Goal: Obtain resource: Obtain resource

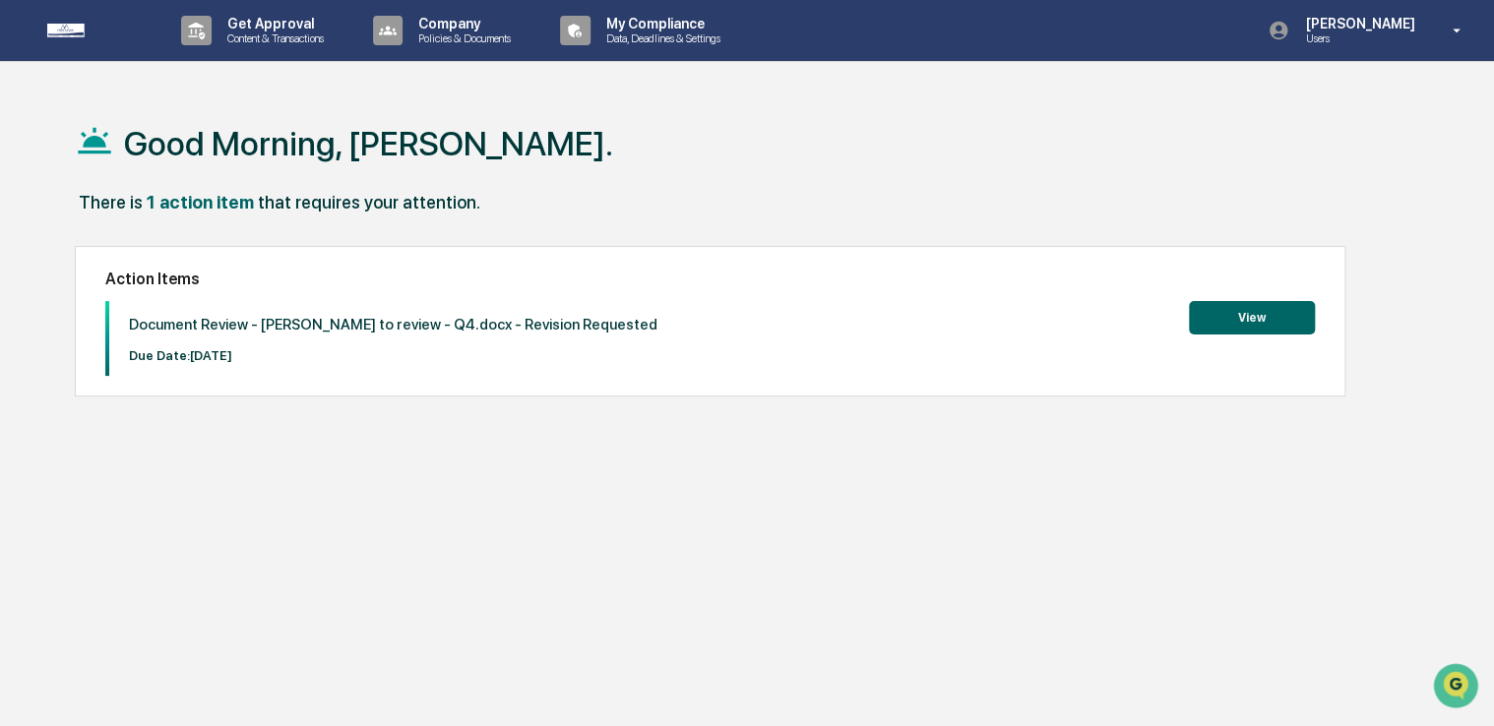
click at [1297, 311] on button "View" at bounding box center [1252, 317] width 126 height 33
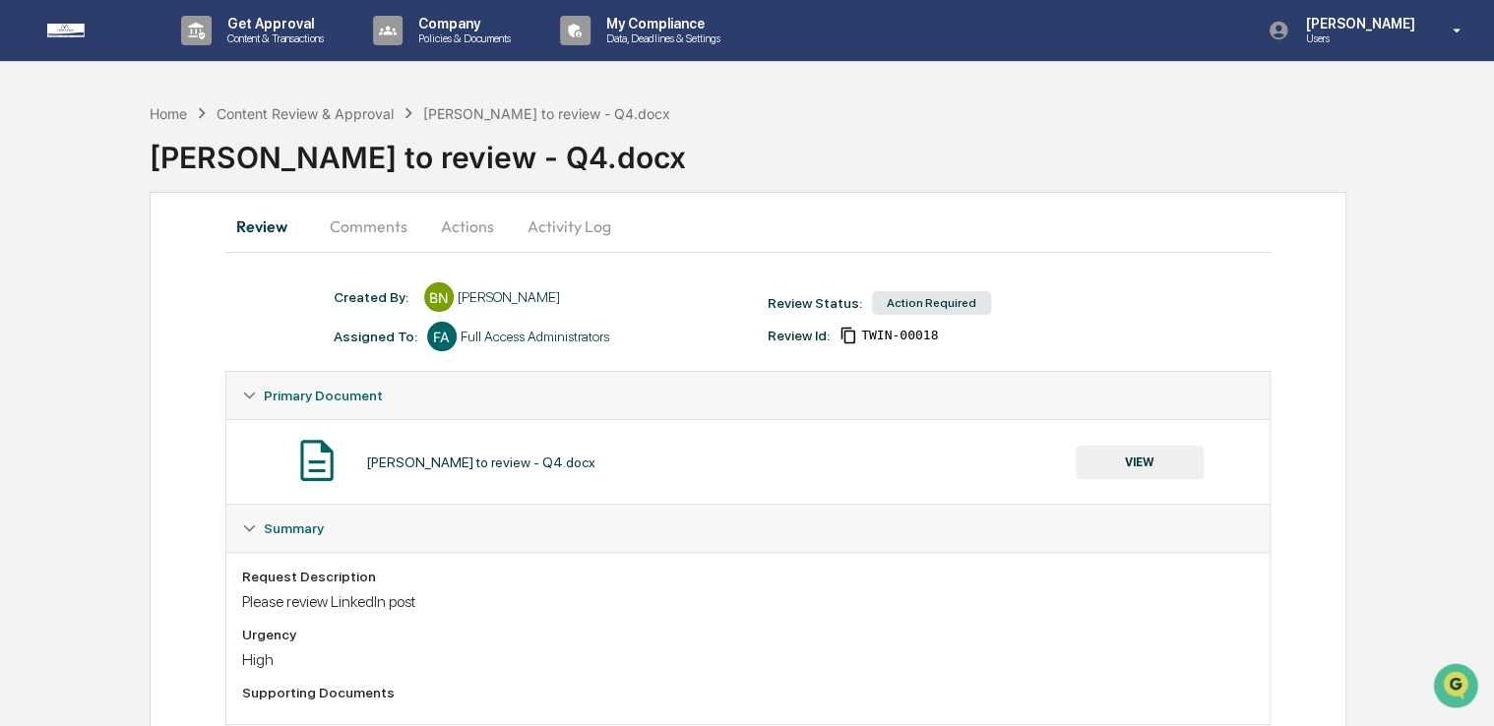
click at [1176, 457] on button "VIEW" at bounding box center [1140, 462] width 128 height 33
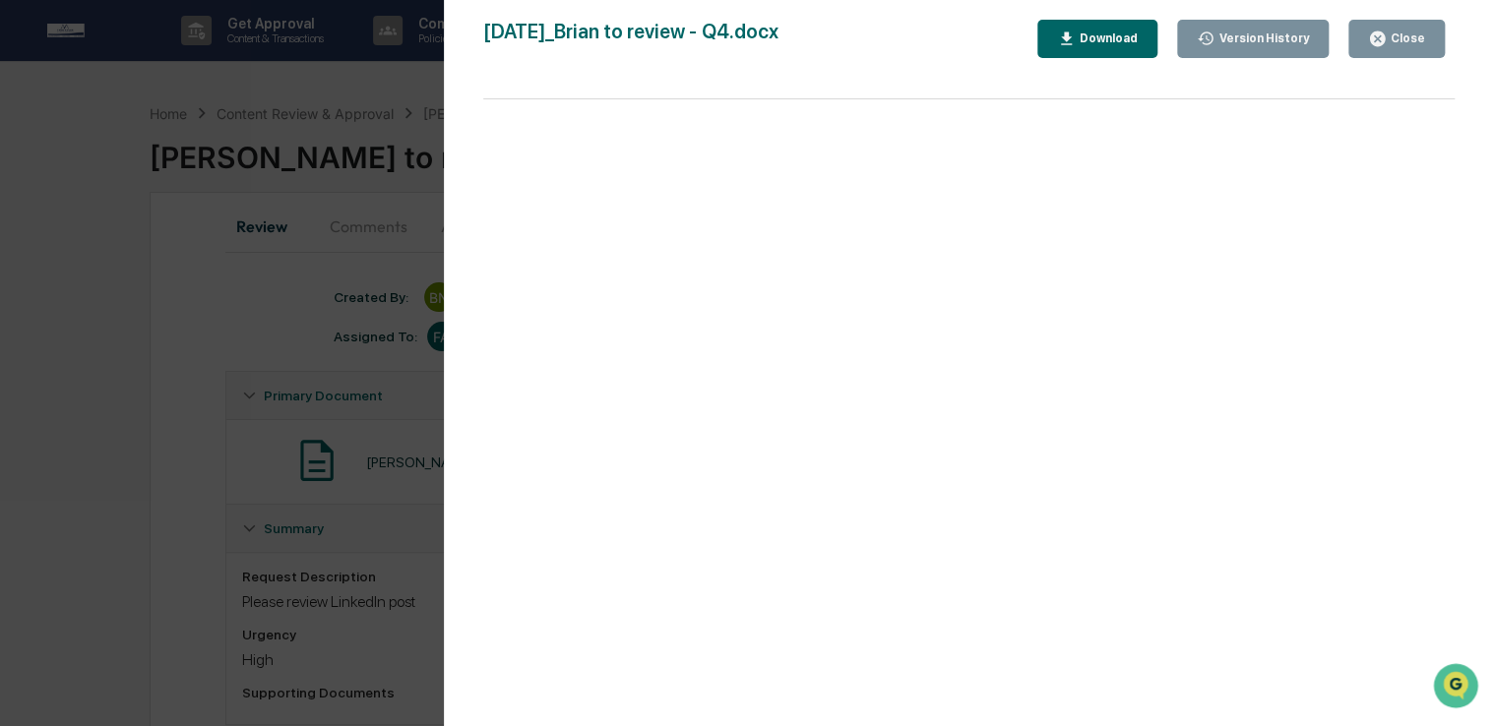
click at [1110, 38] on div "Download" at bounding box center [1107, 38] width 62 height 14
click at [1417, 31] on div "Close" at bounding box center [1406, 38] width 38 height 14
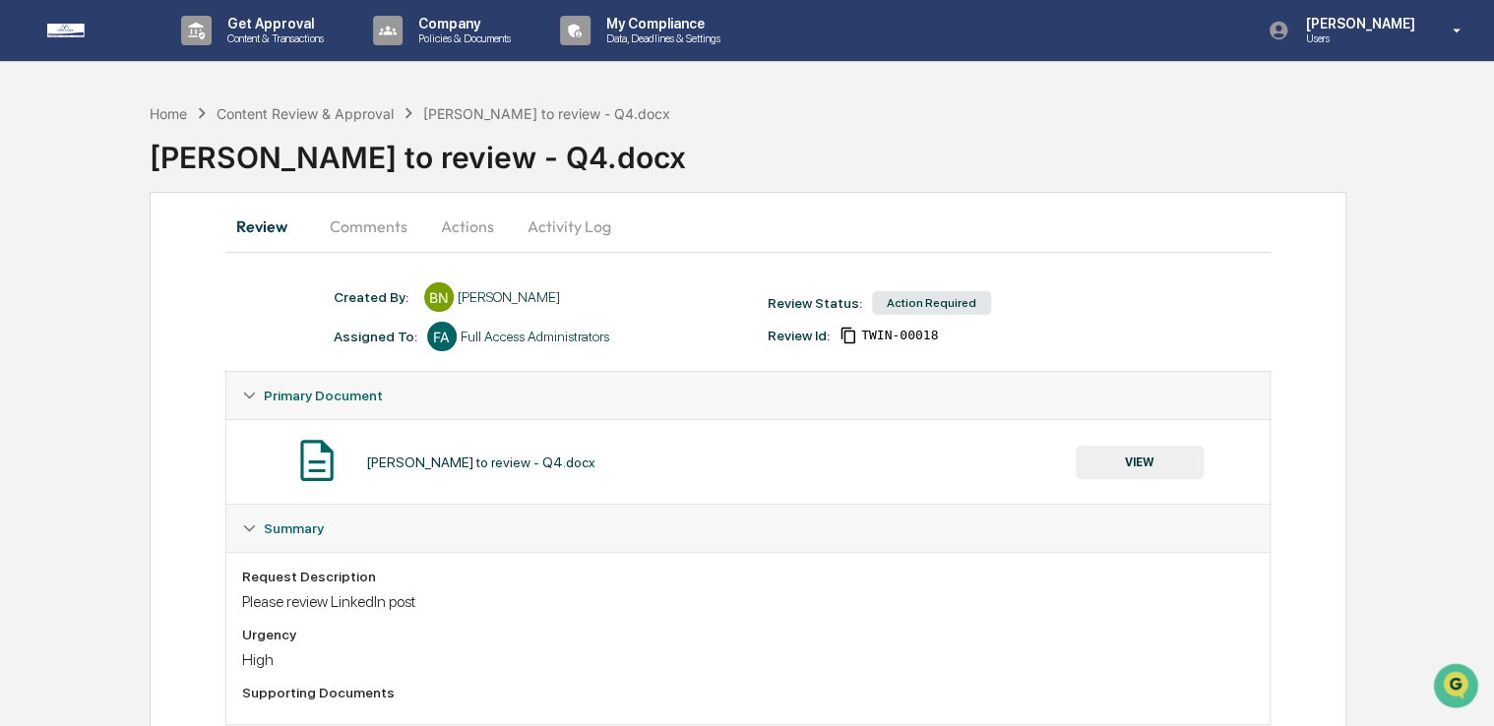
click at [489, 224] on button "Actions" at bounding box center [467, 226] width 89 height 47
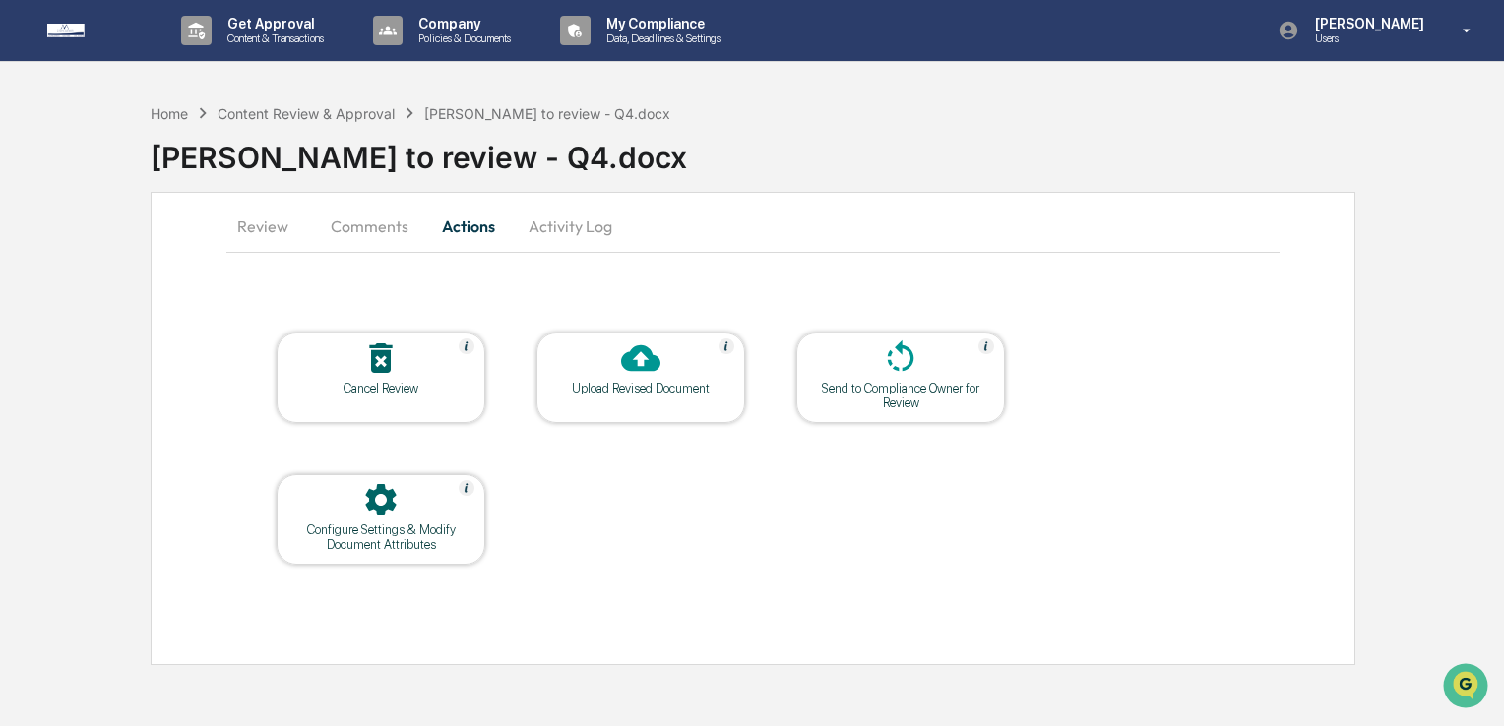
click at [642, 377] on div at bounding box center [640, 360] width 197 height 42
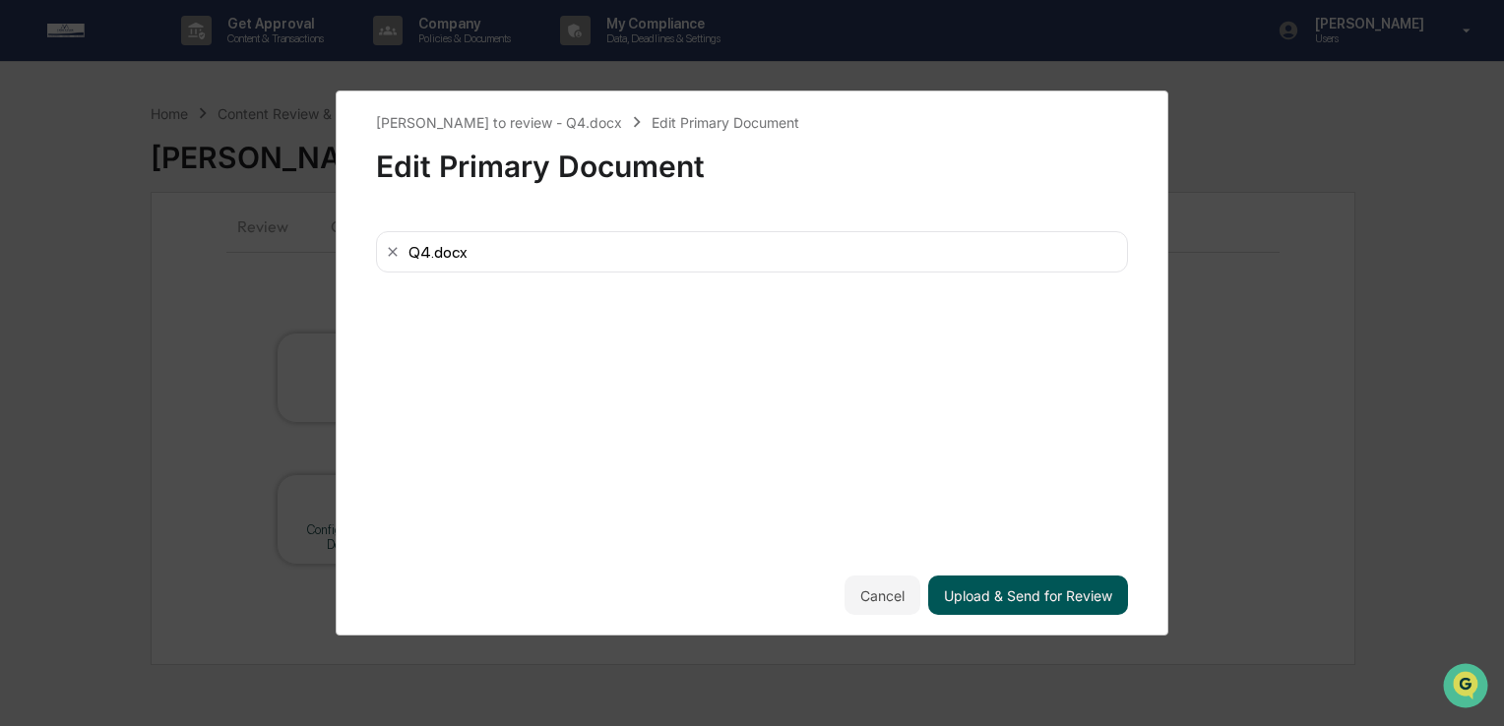
click at [1072, 613] on button "Upload & Send for Review" at bounding box center [1028, 595] width 200 height 39
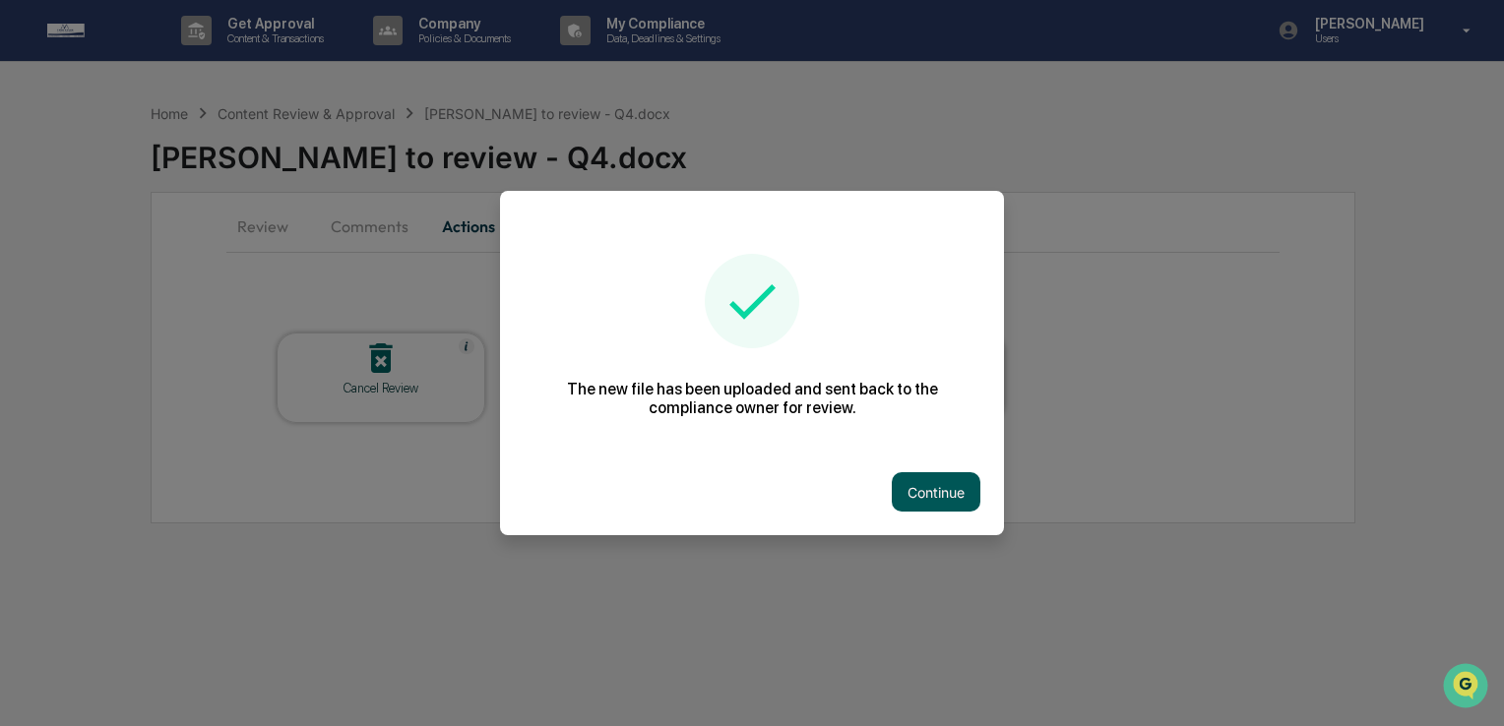
click at [964, 493] on button "Continue" at bounding box center [936, 491] width 89 height 39
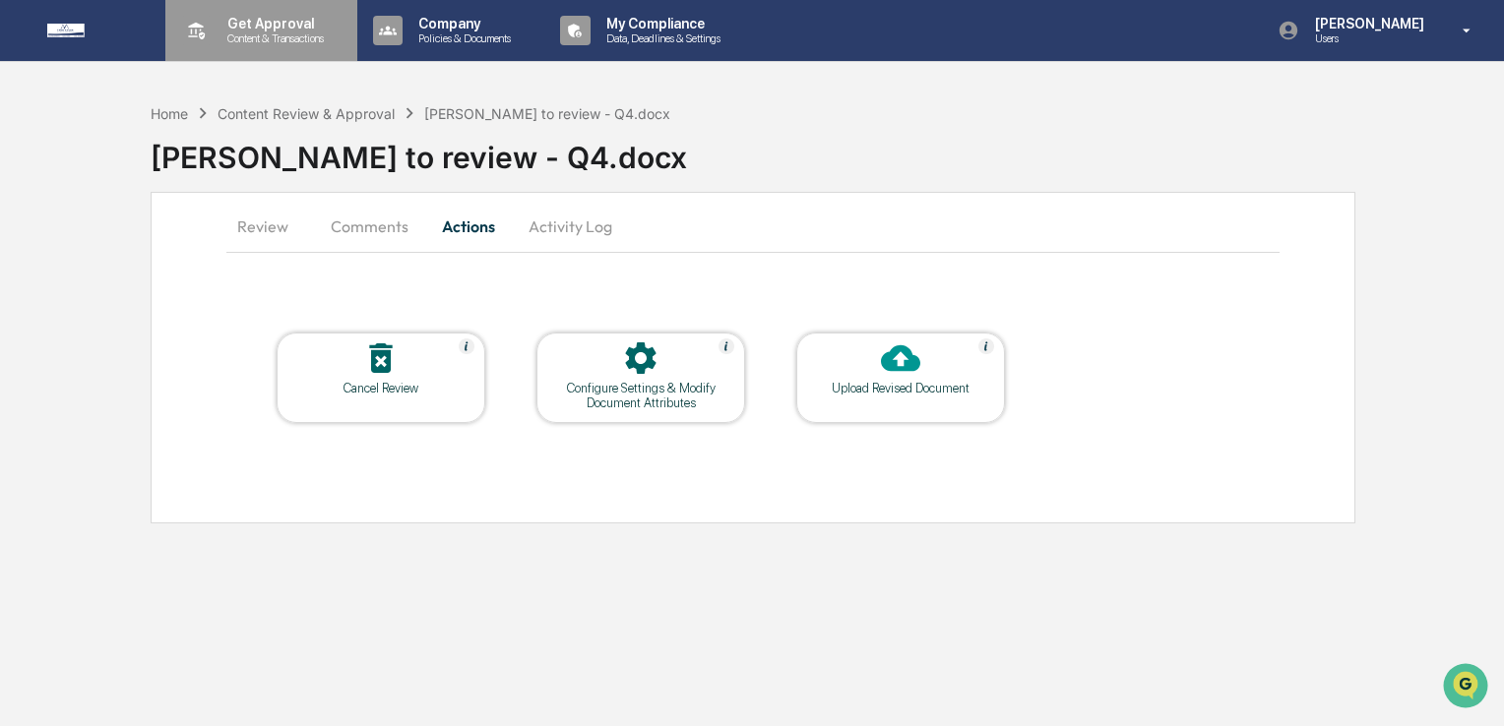
click at [266, 45] on div "Get Approval Content & Transactions" at bounding box center [259, 30] width 172 height 61
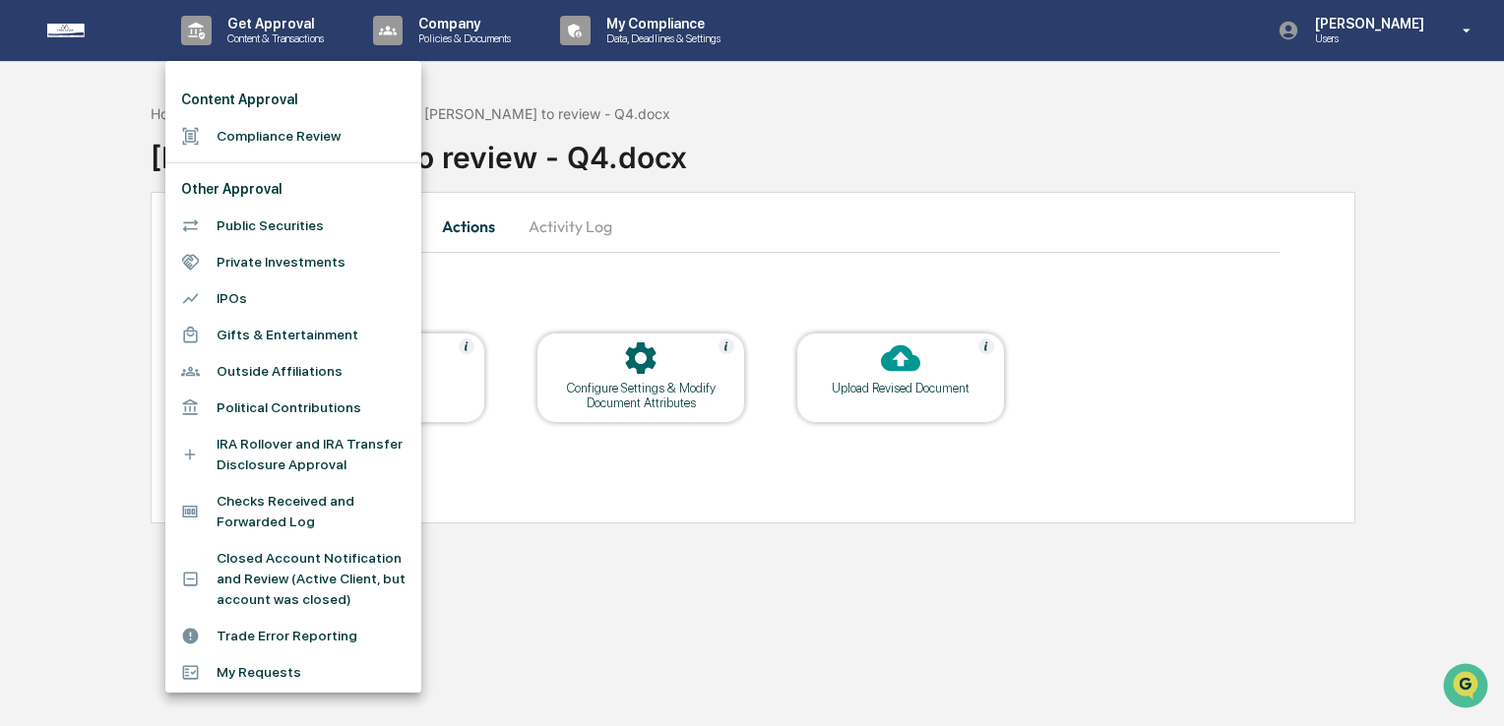
click at [209, 132] on div at bounding box center [198, 136] width 35 height 19
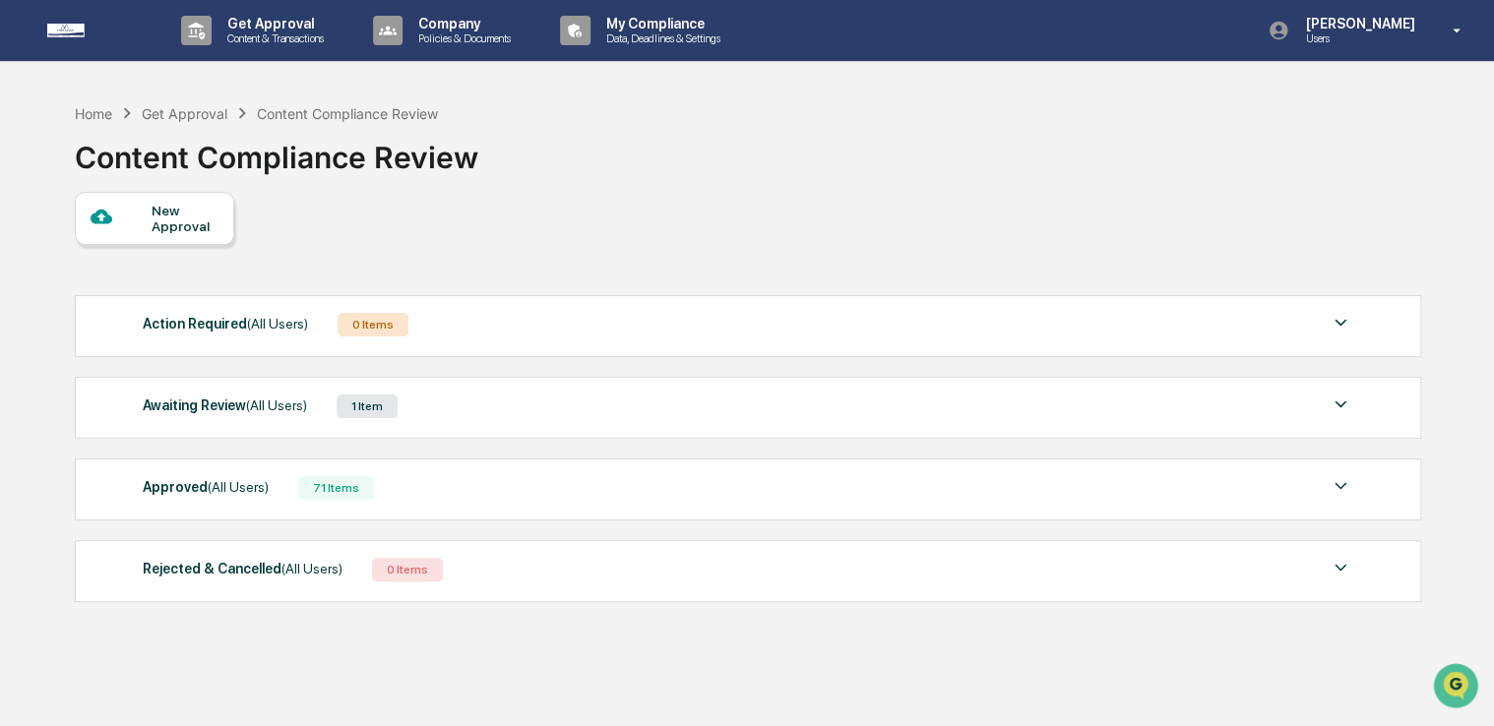
click at [237, 414] on div "Awaiting Review (All Users)" at bounding box center [225, 406] width 164 height 26
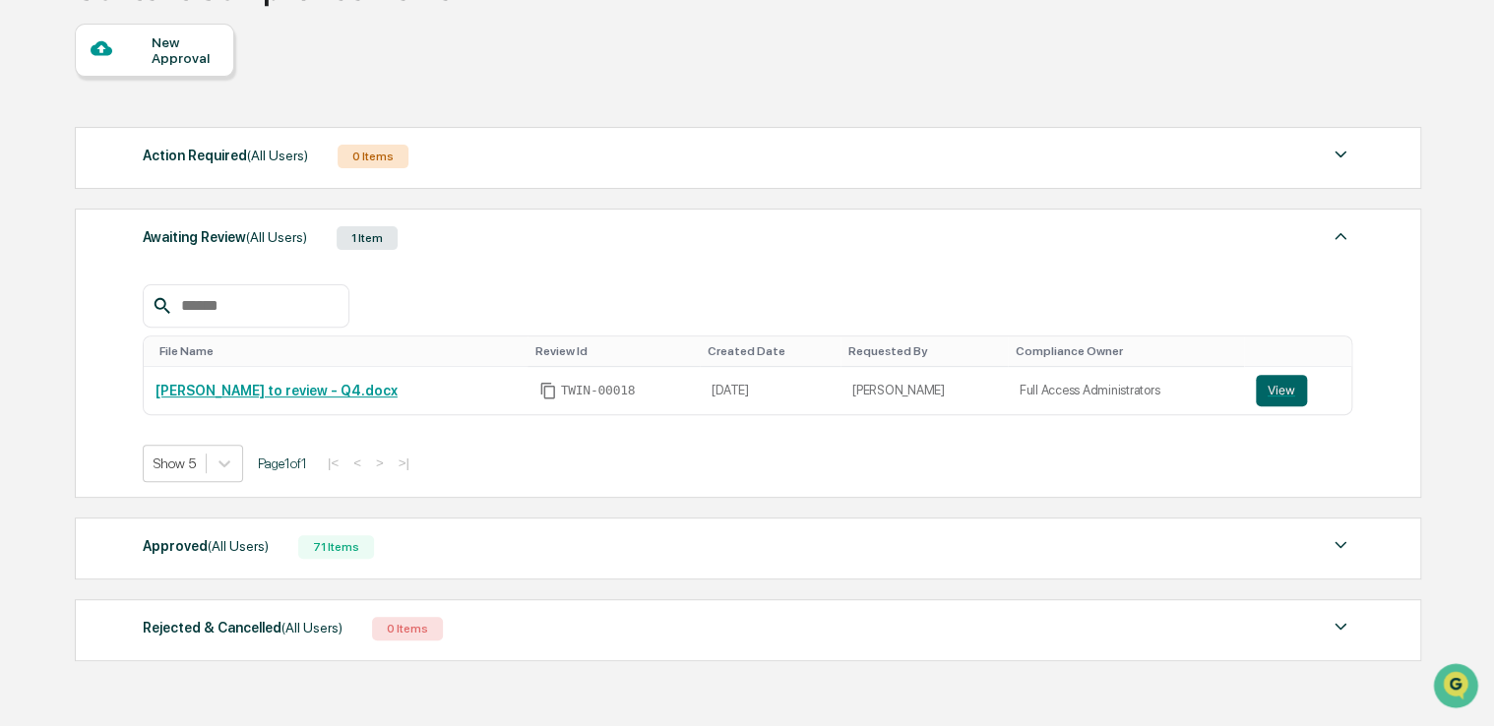
scroll to position [248, 0]
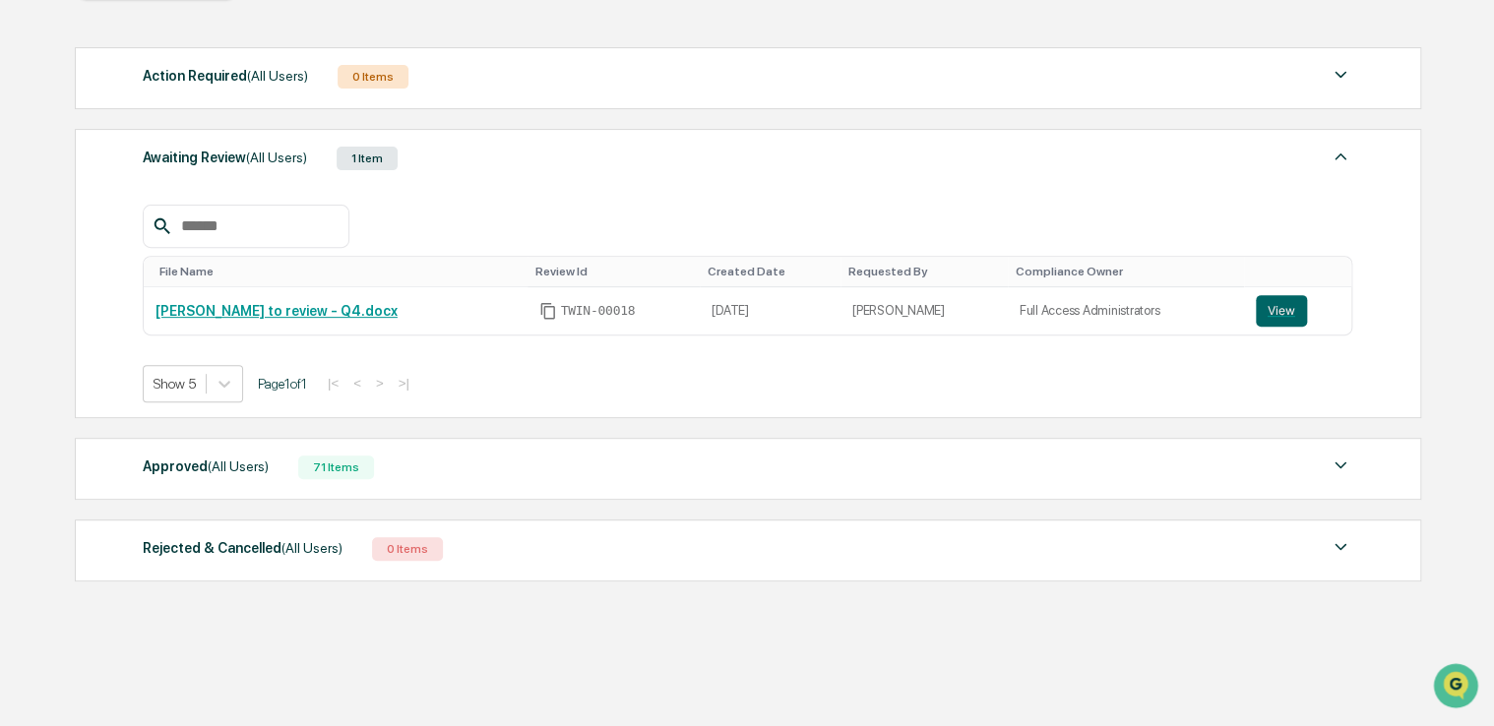
click at [183, 472] on div "Approved (All Users)" at bounding box center [206, 467] width 126 height 26
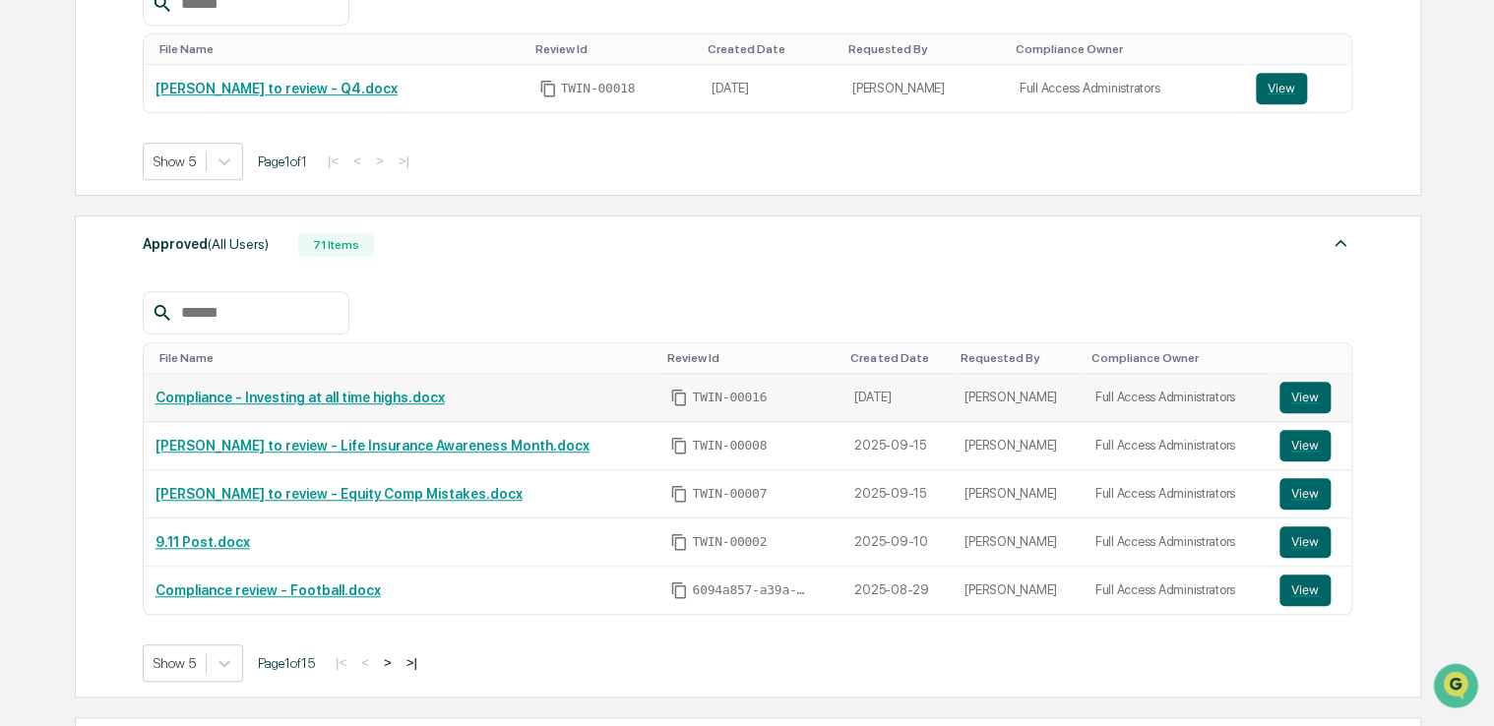
scroll to position [591, 0]
